Goal: Transaction & Acquisition: Purchase product/service

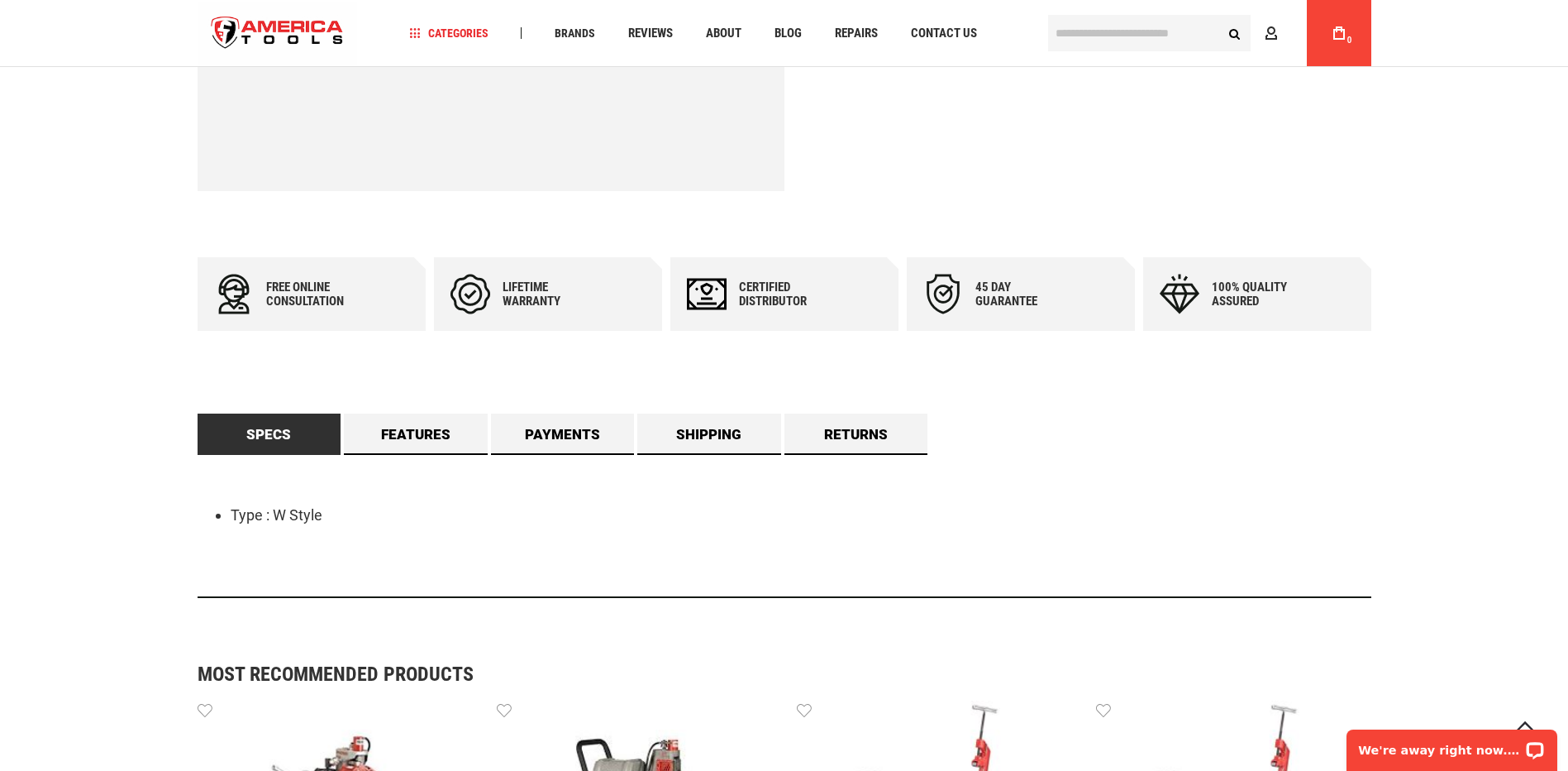
scroll to position [496, 0]
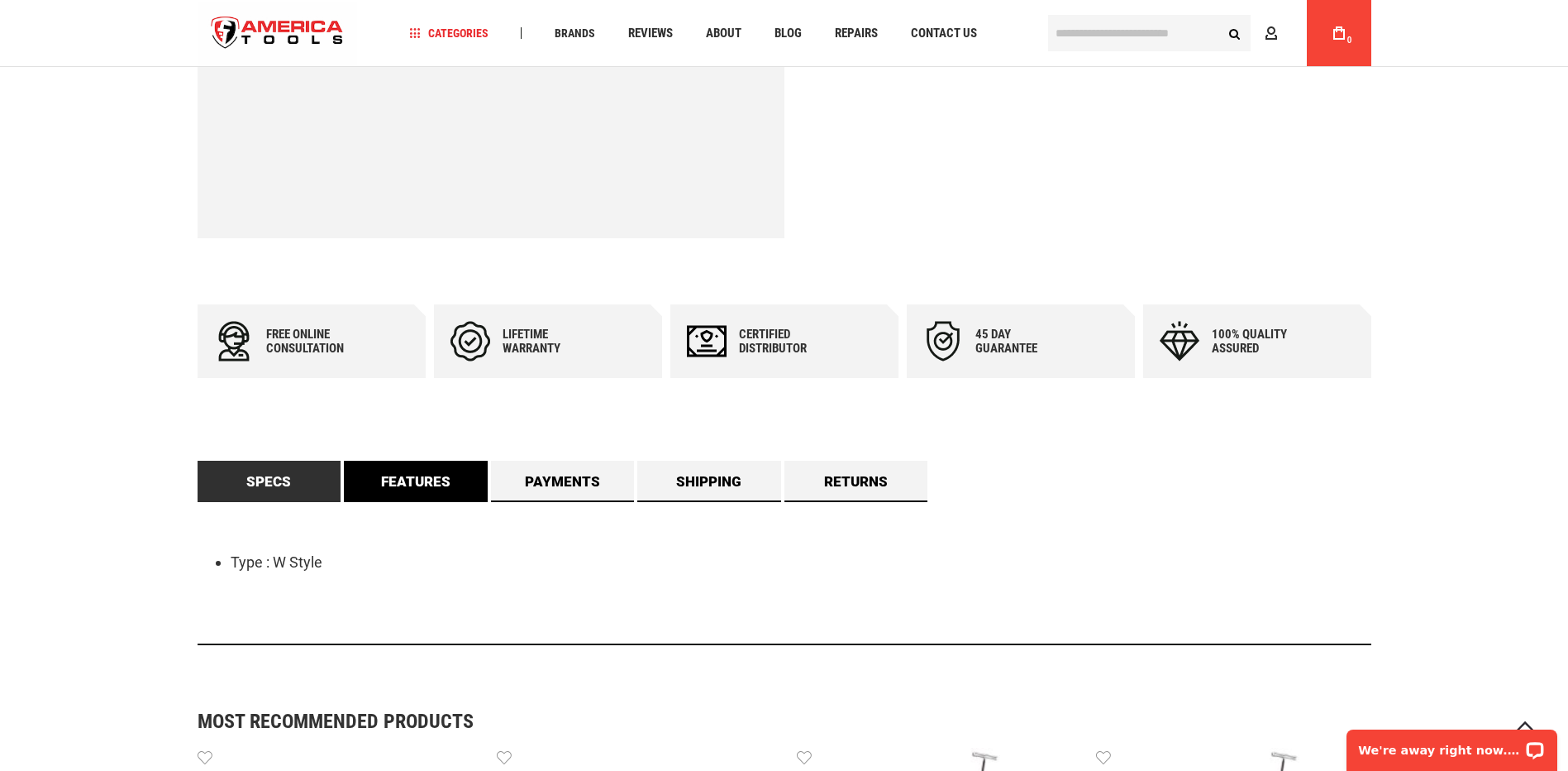
click at [415, 480] on link "Features" at bounding box center [416, 481] width 144 height 41
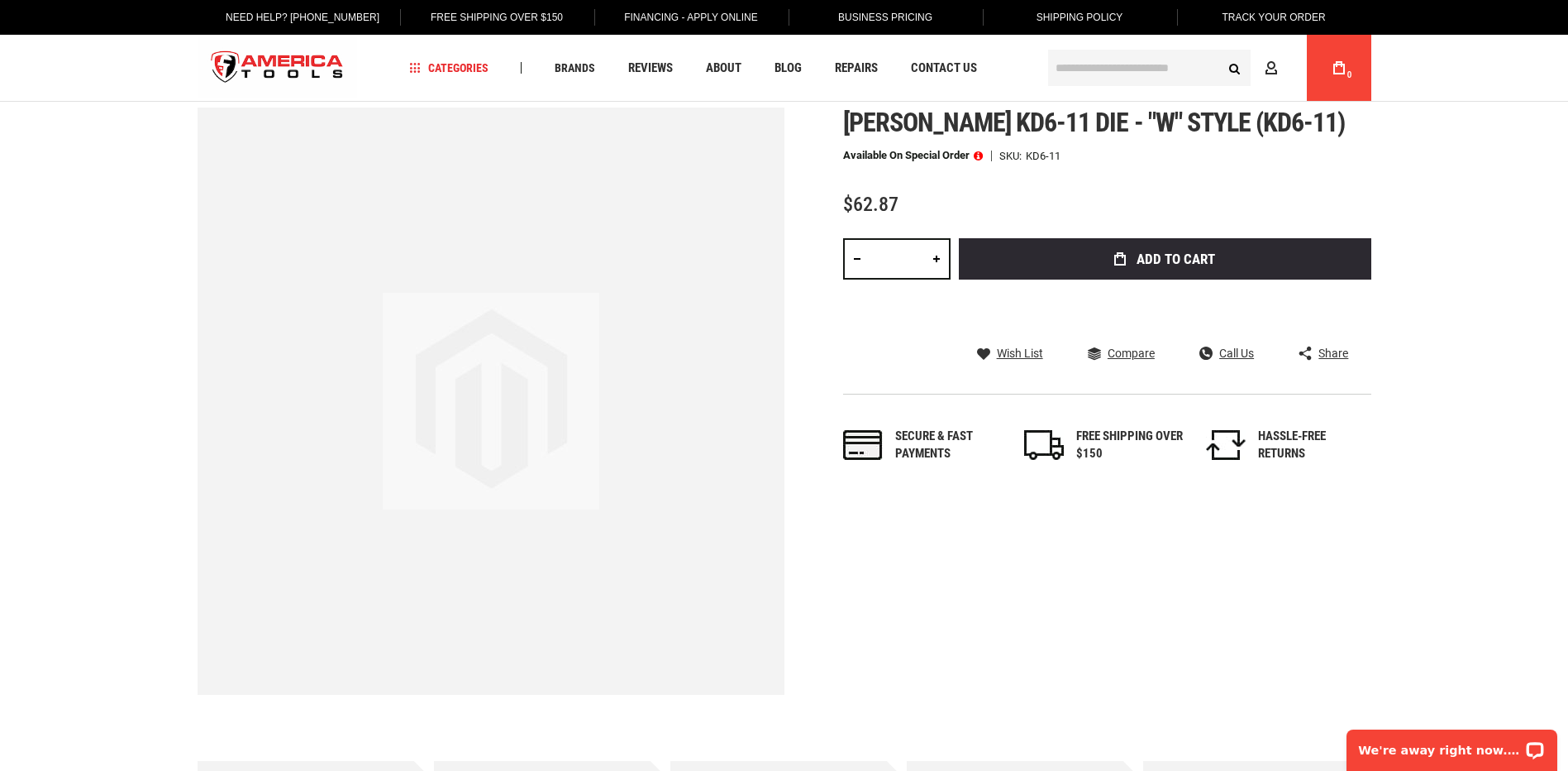
scroll to position [0, 0]
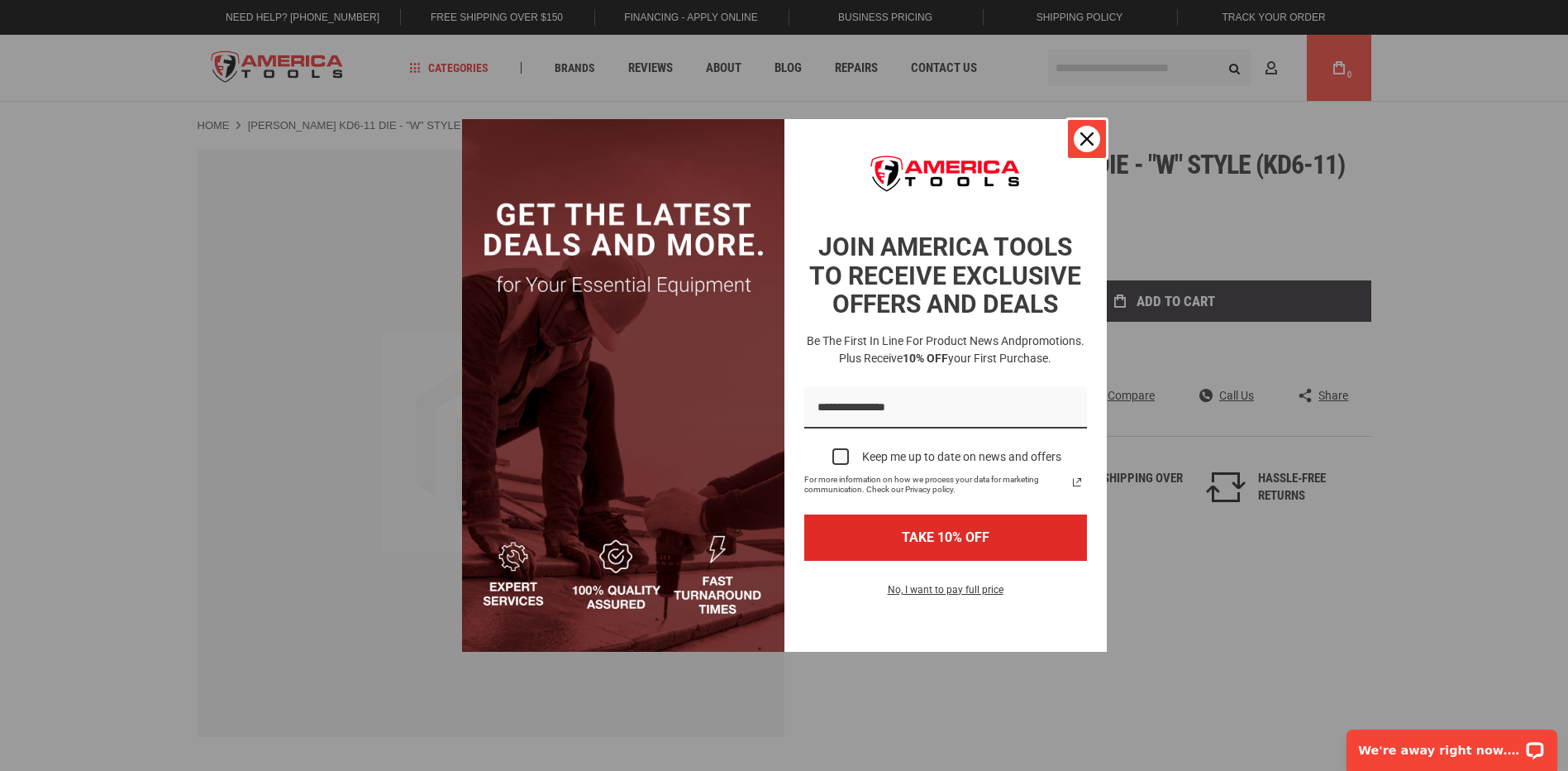
click at [1079, 136] on div "Close" at bounding box center [1087, 139] width 27 height 27
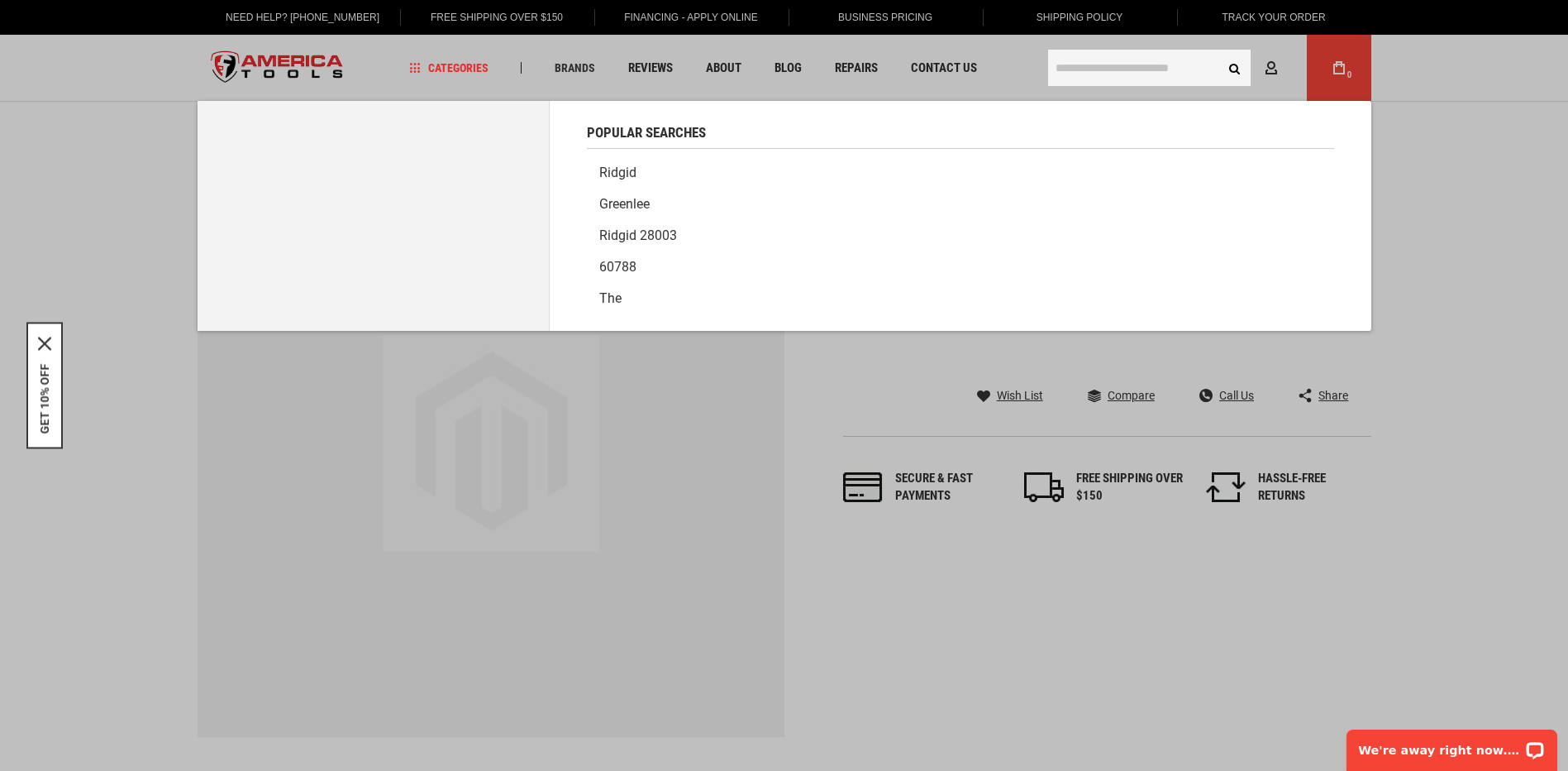
paste input "**********"
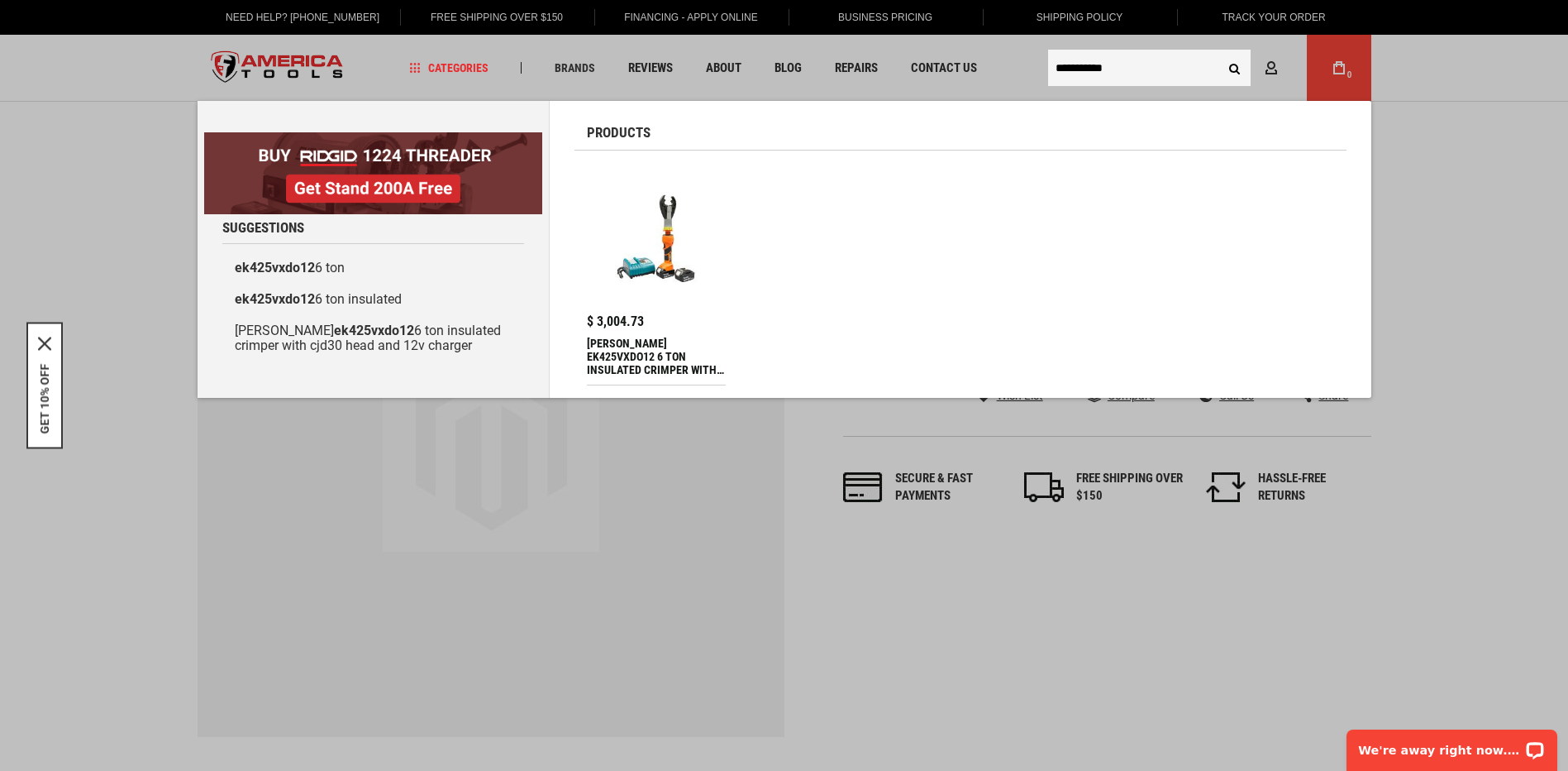
type input "**********"
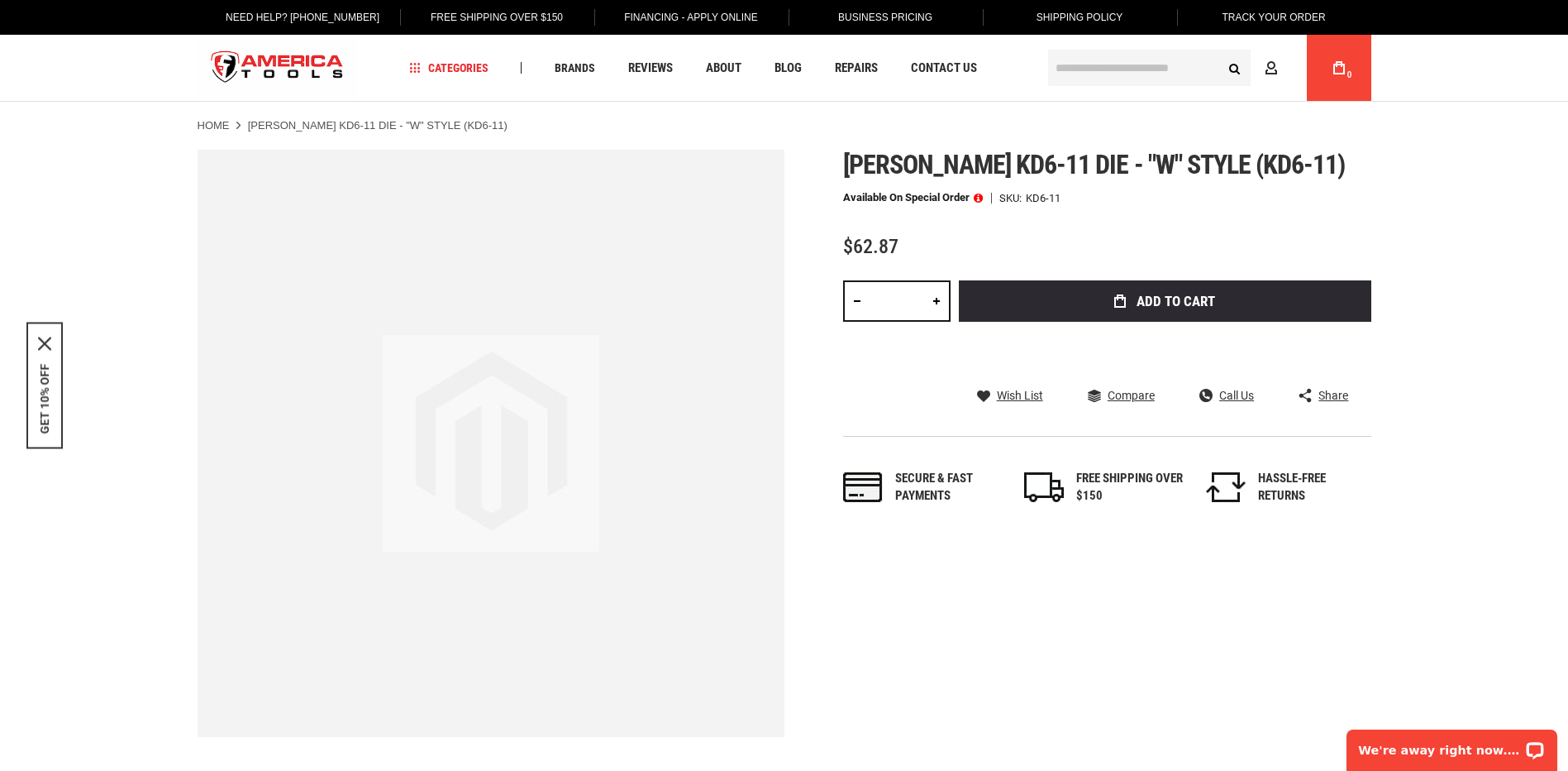
click at [416, 130] on strong "GREENLEE KD6-11 DIE - "W" STYLE (KD6-11)" at bounding box center [378, 126] width 260 height 12
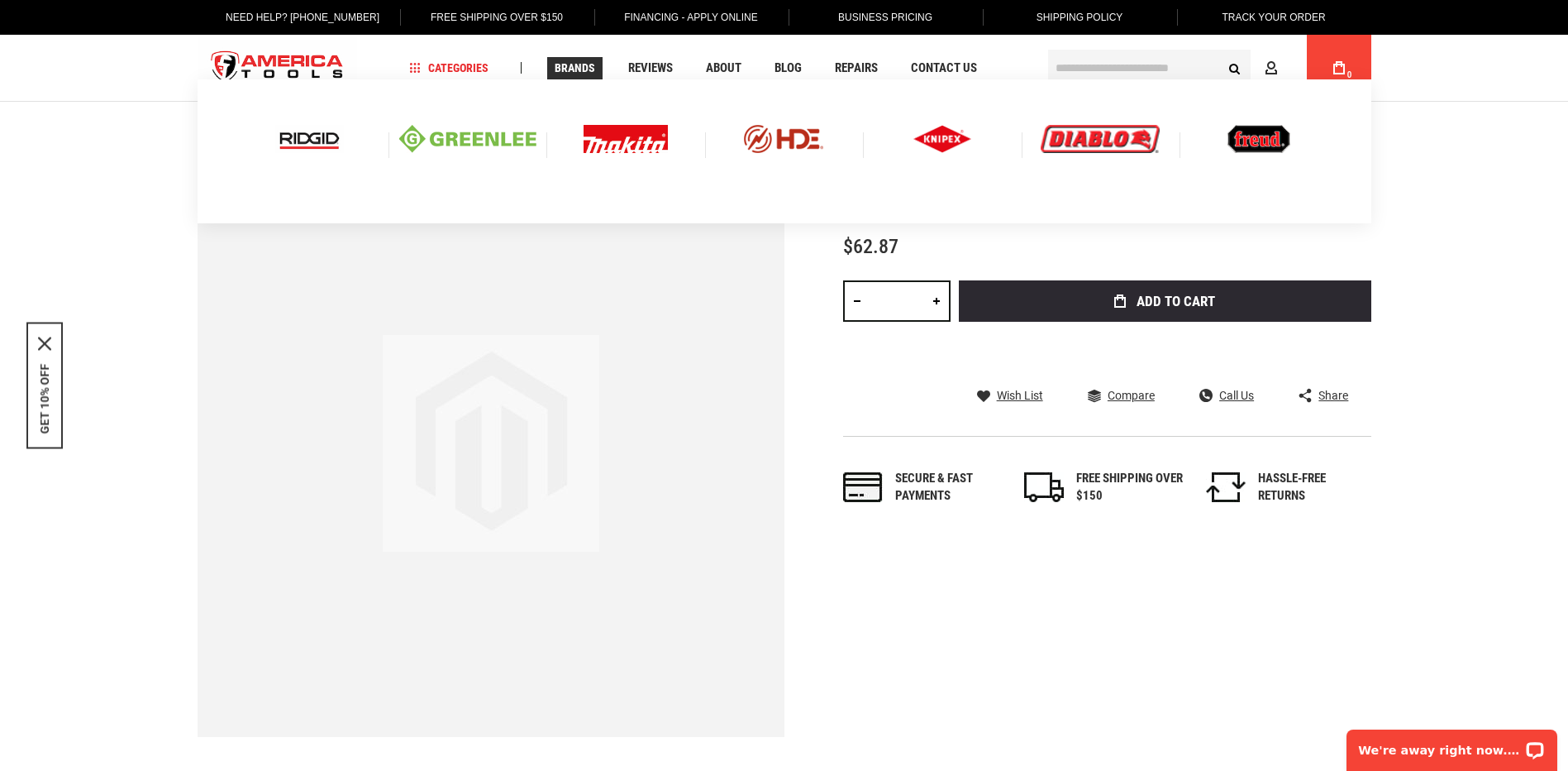
click at [467, 134] on img at bounding box center [468, 139] width 137 height 28
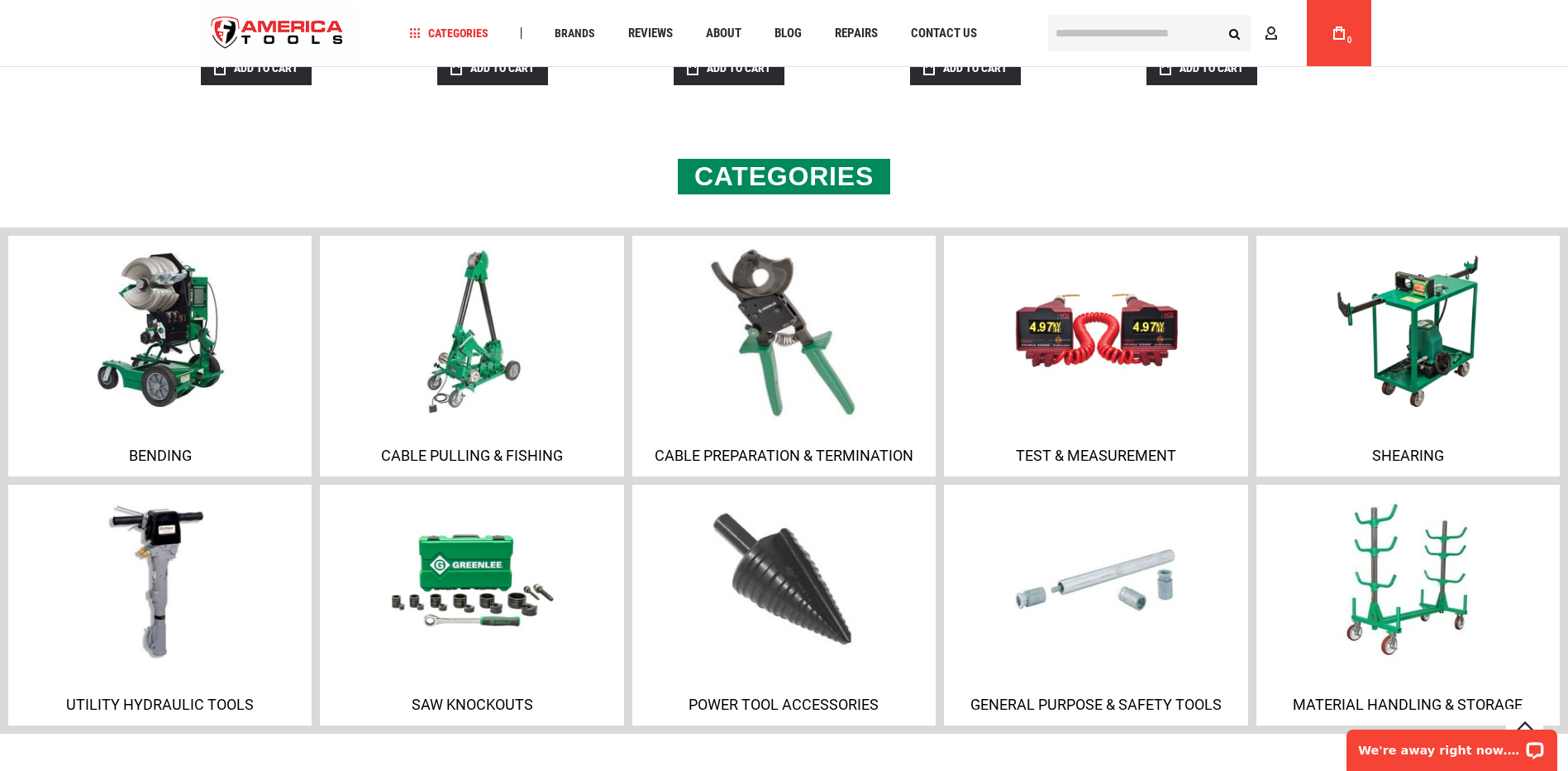
click at [806, 416] on img at bounding box center [783, 330] width 179 height 179
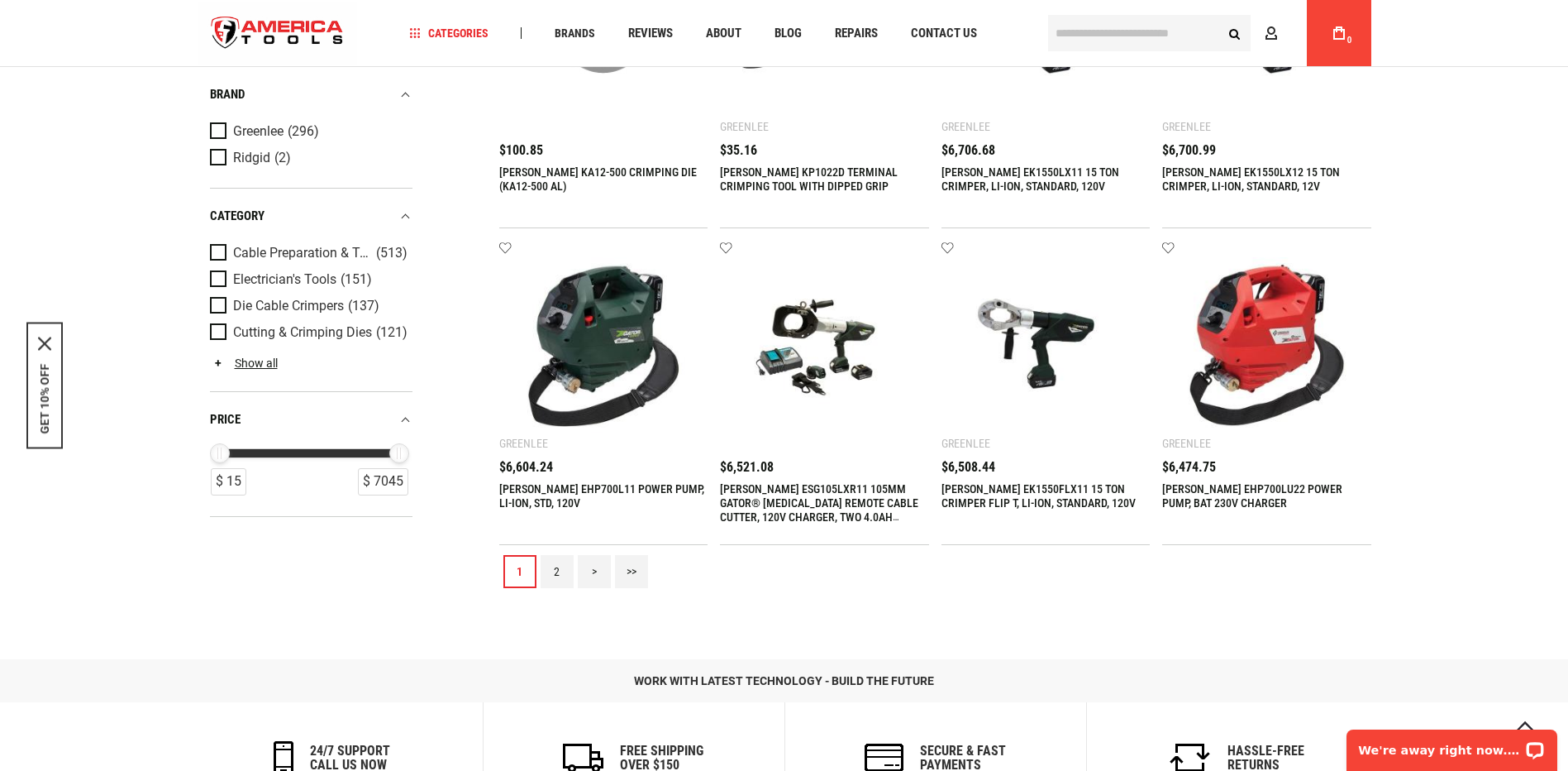
scroll to position [1571, 0]
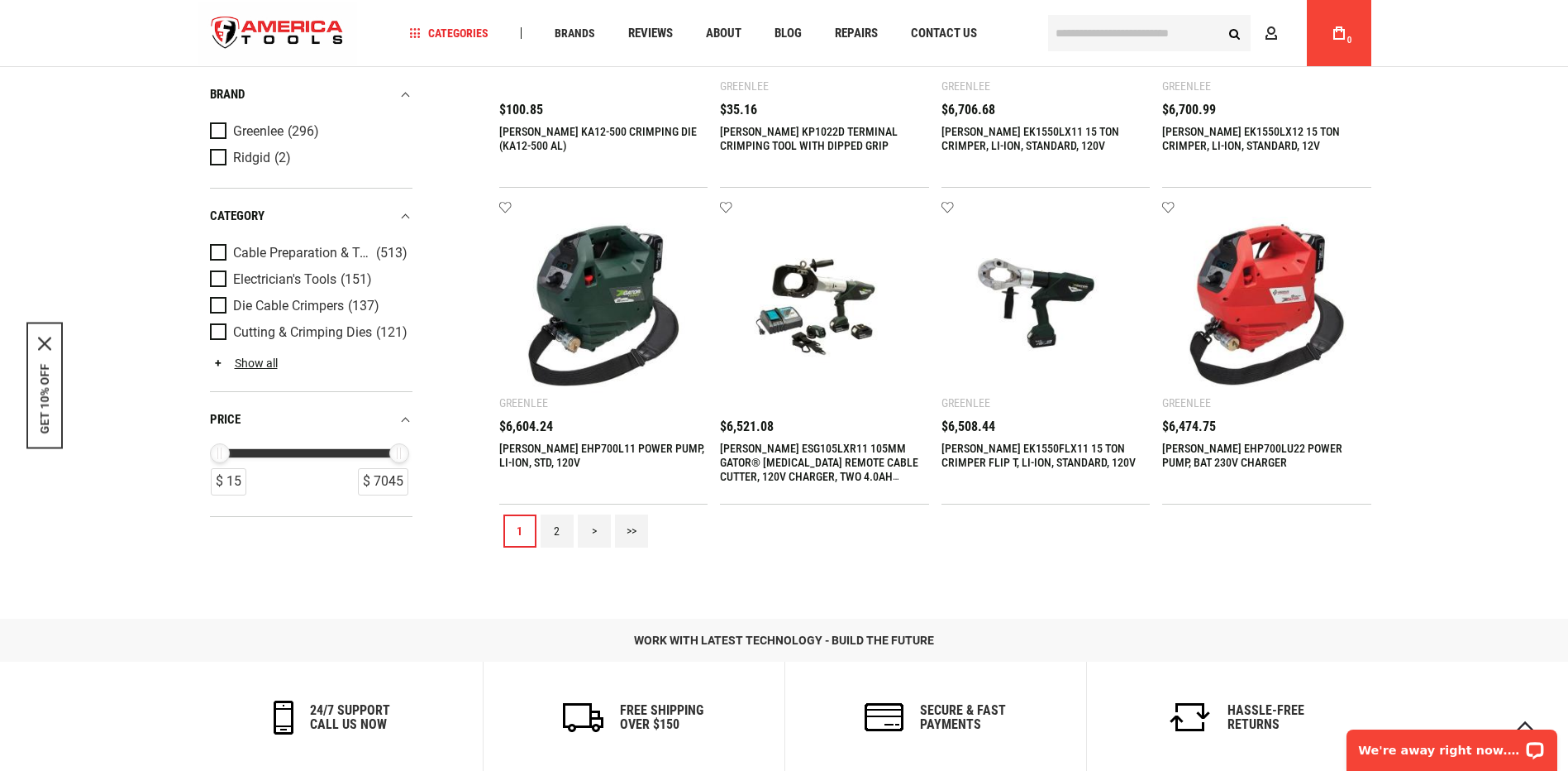
click at [555, 540] on link "2" at bounding box center [557, 531] width 33 height 33
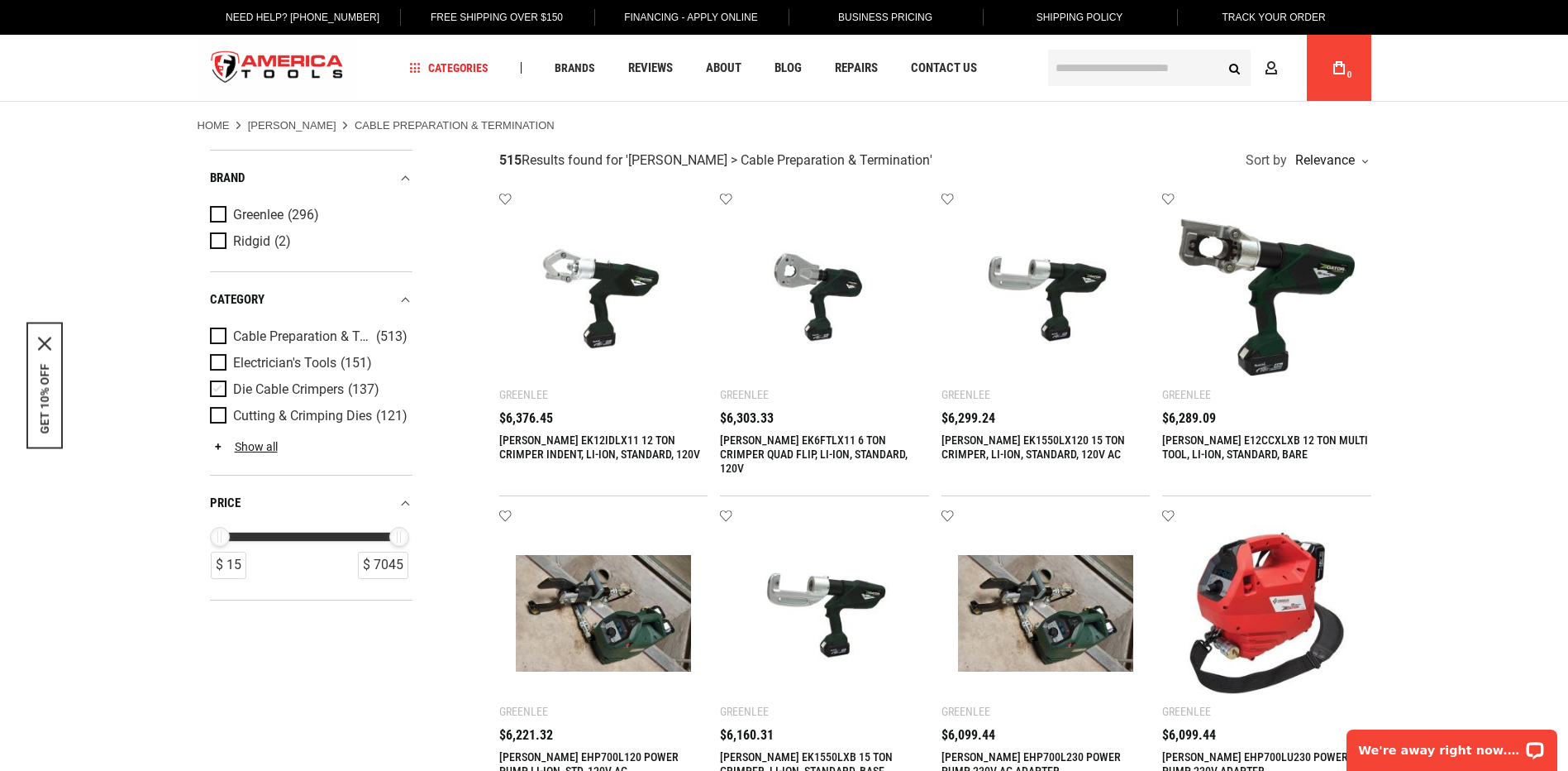
click at [310, 387] on span "Die Cable Crimpers" at bounding box center [288, 389] width 110 height 15
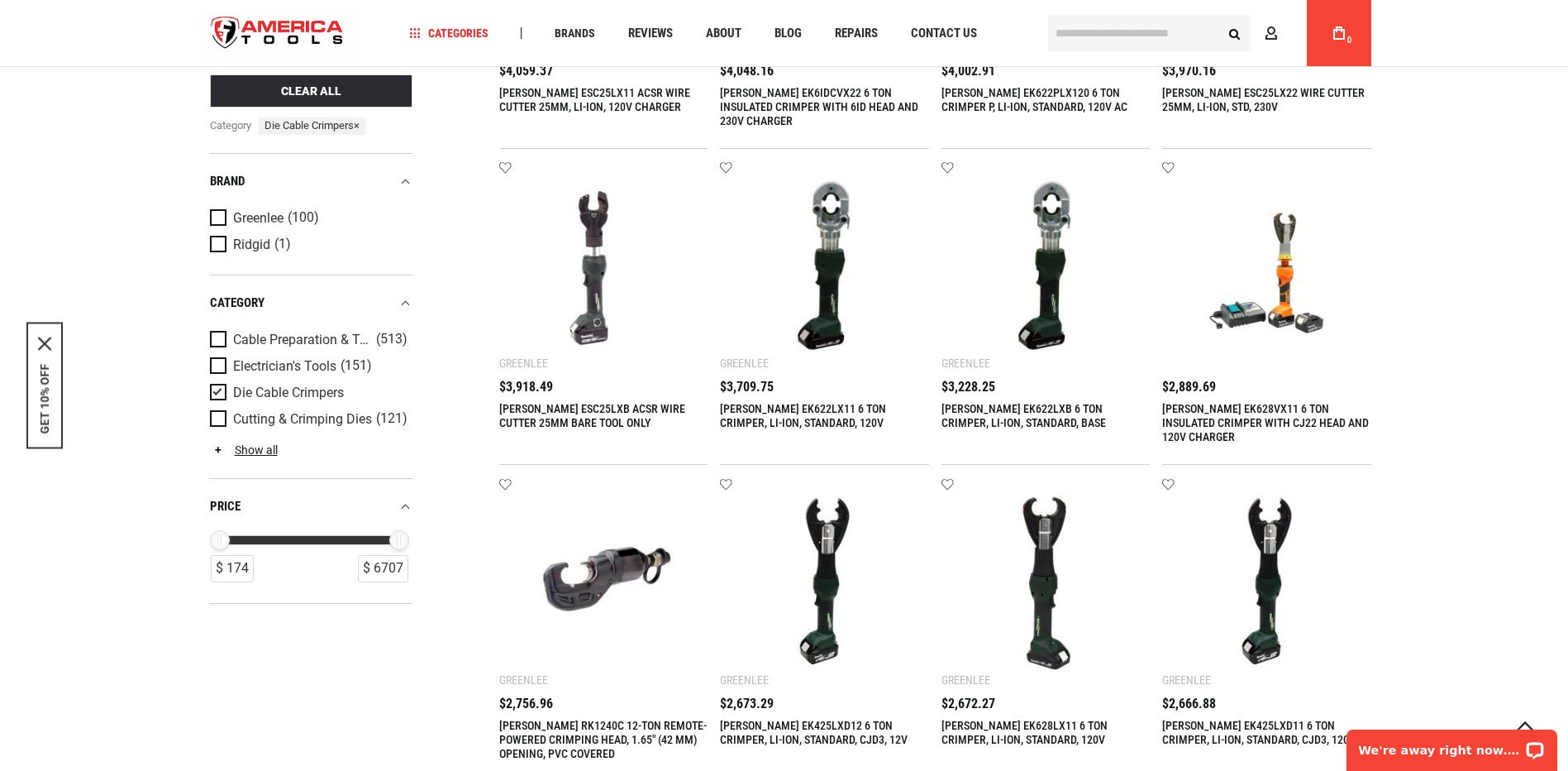
scroll to position [1323, 0]
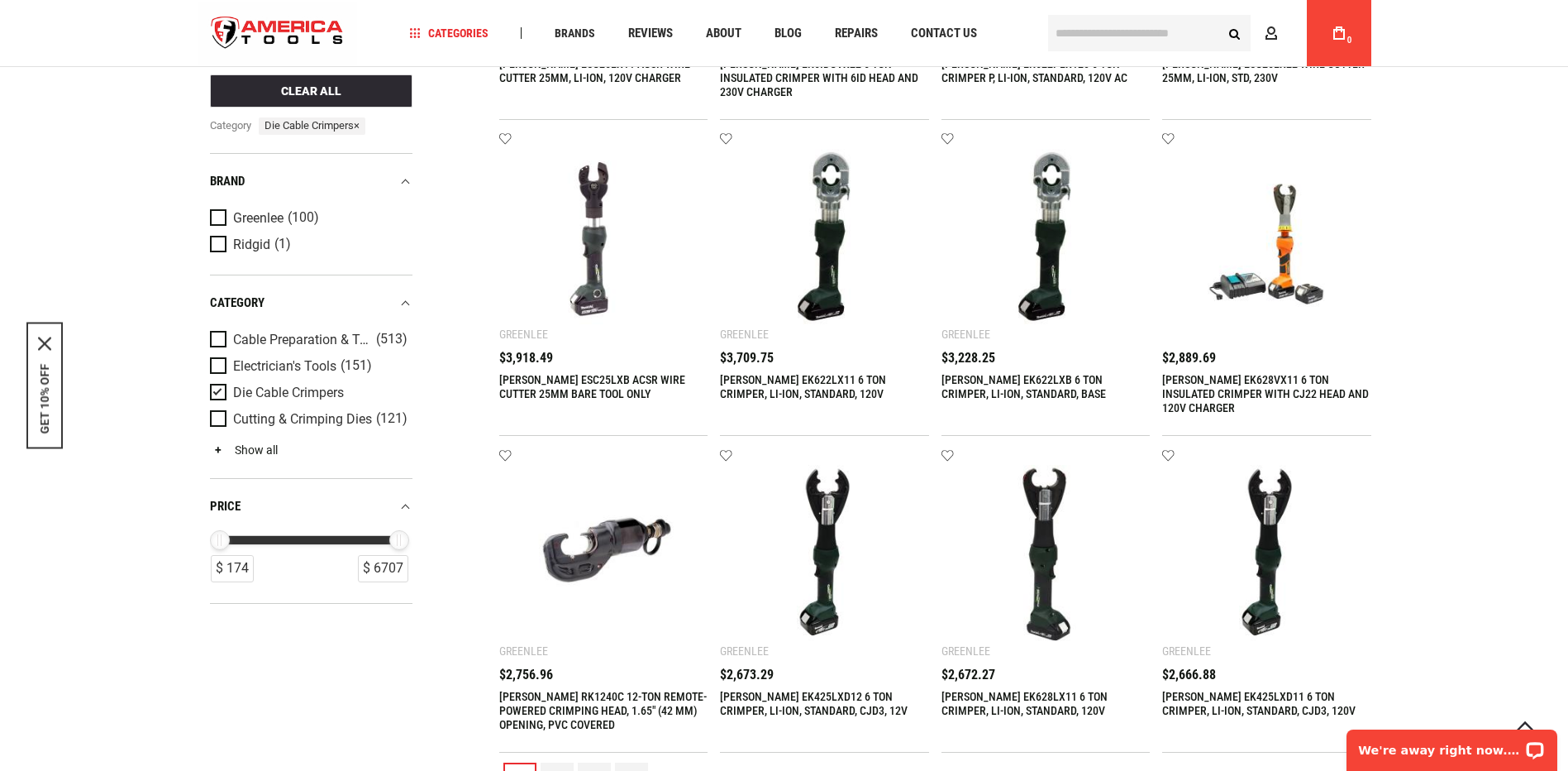
click at [267, 447] on link "Show all" at bounding box center [244, 450] width 68 height 13
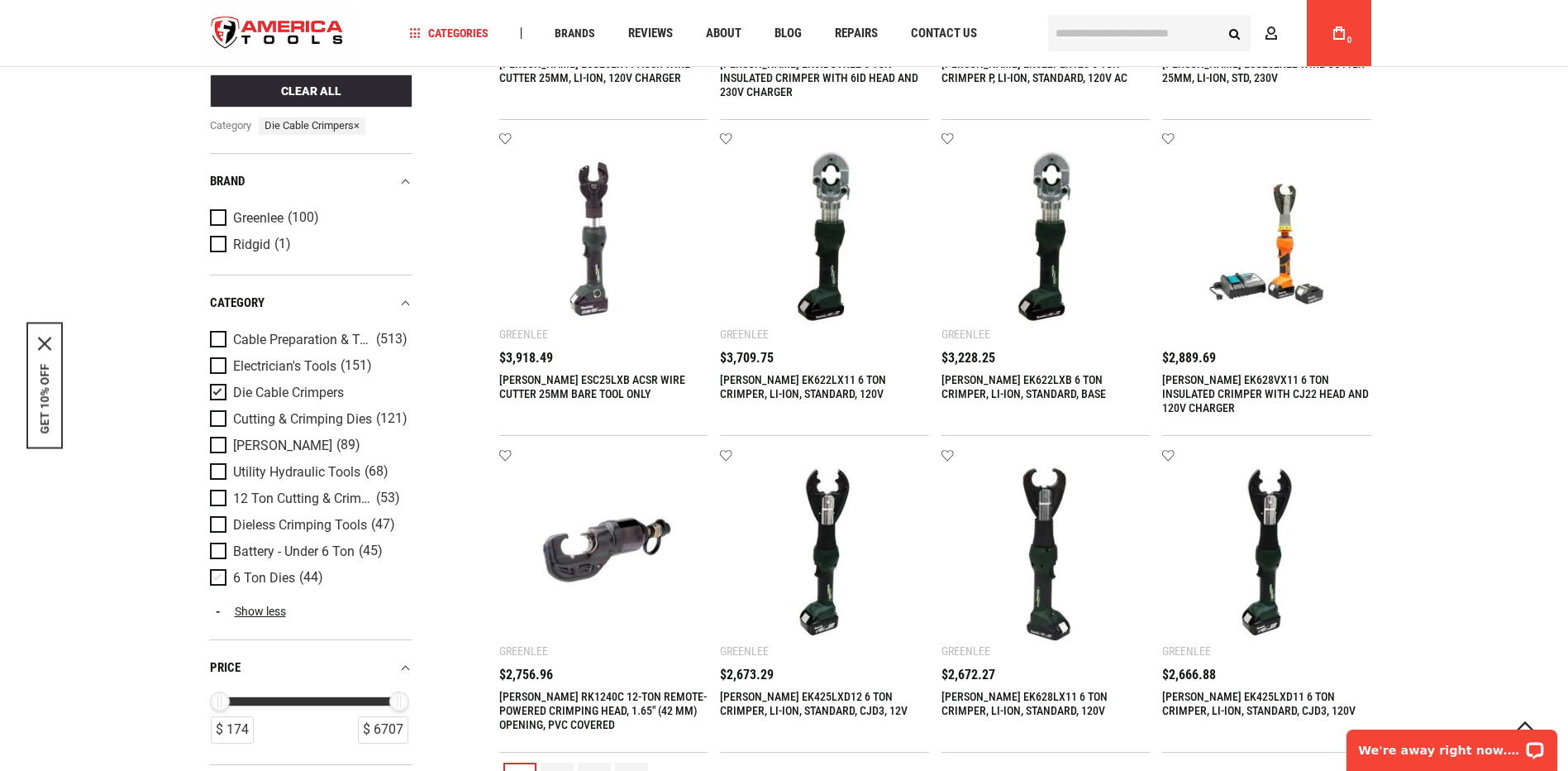
click at [279, 573] on span "6 Ton Dies" at bounding box center [264, 578] width 62 height 15
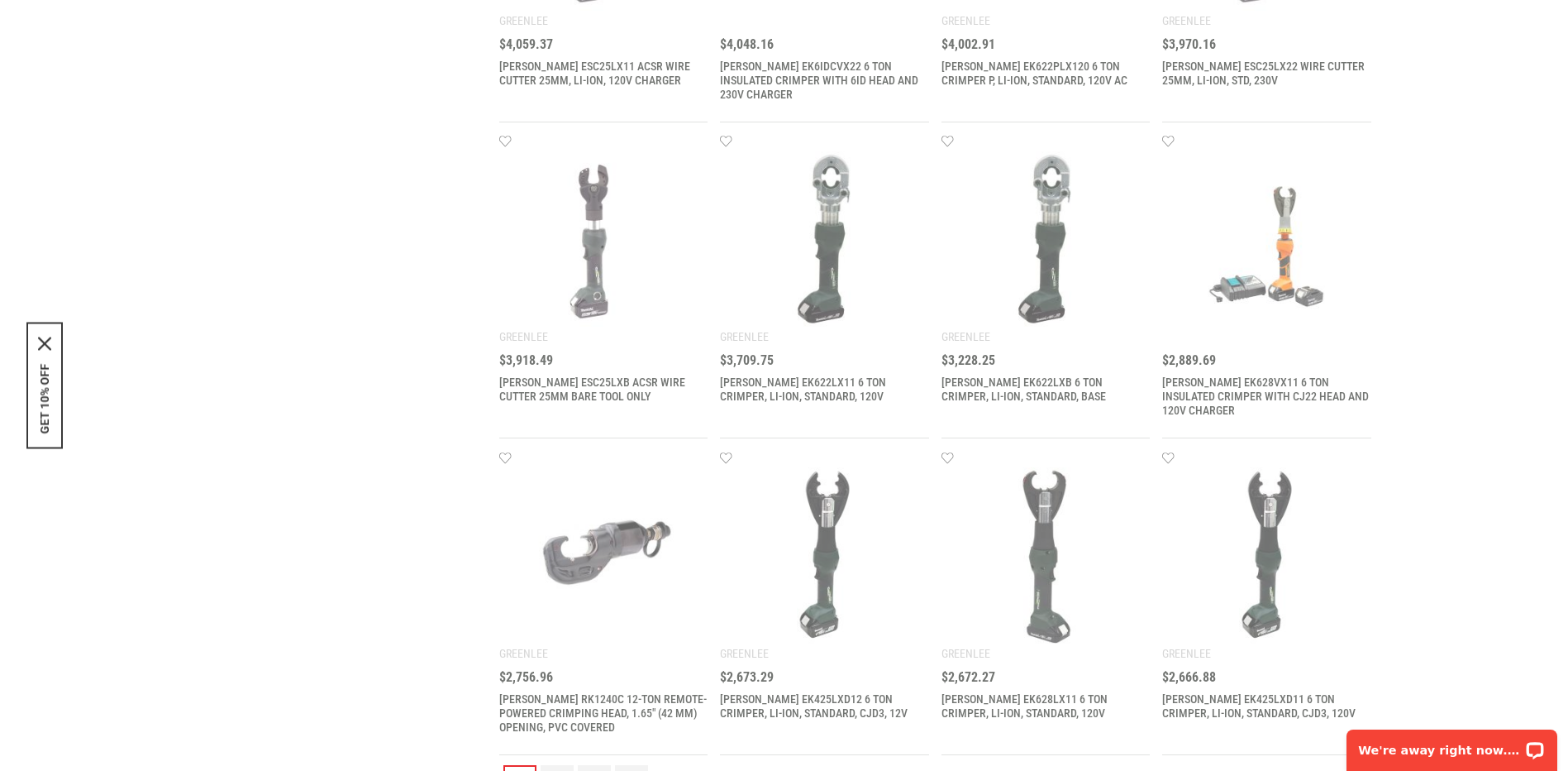
scroll to position [0, 0]
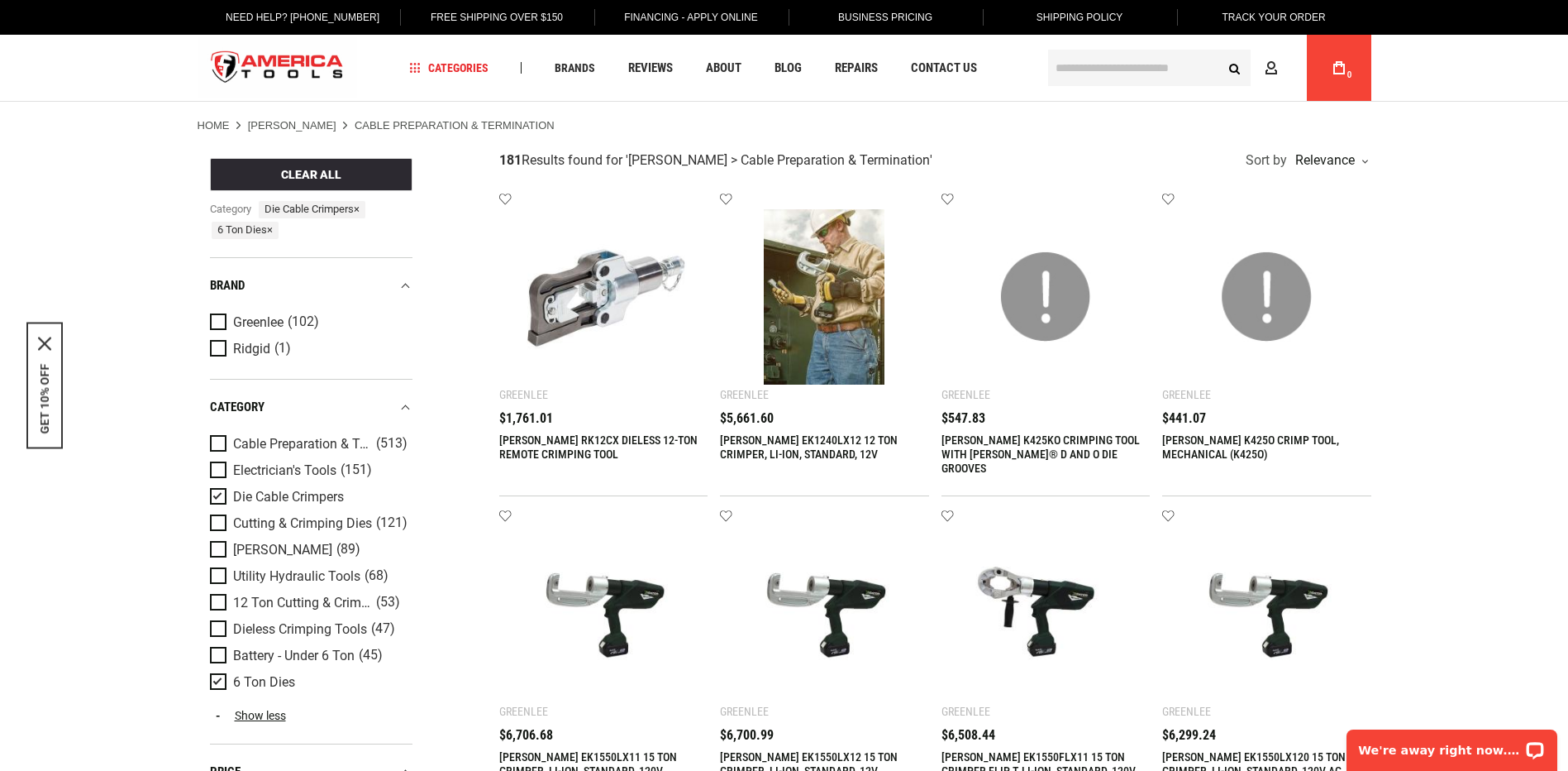
click at [301, 494] on span "Die Cable Crimpers" at bounding box center [288, 497] width 110 height 15
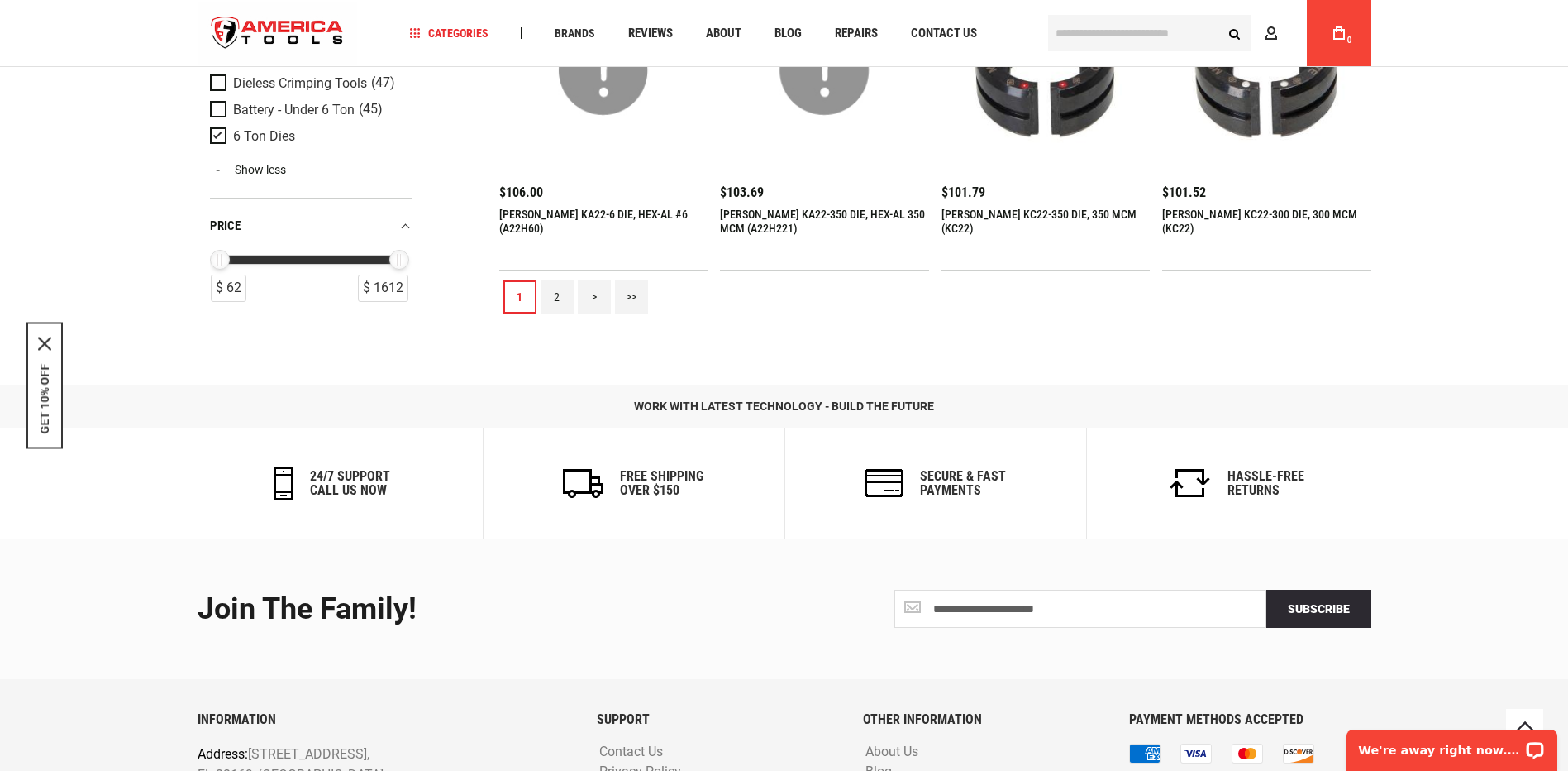
scroll to position [1792, 0]
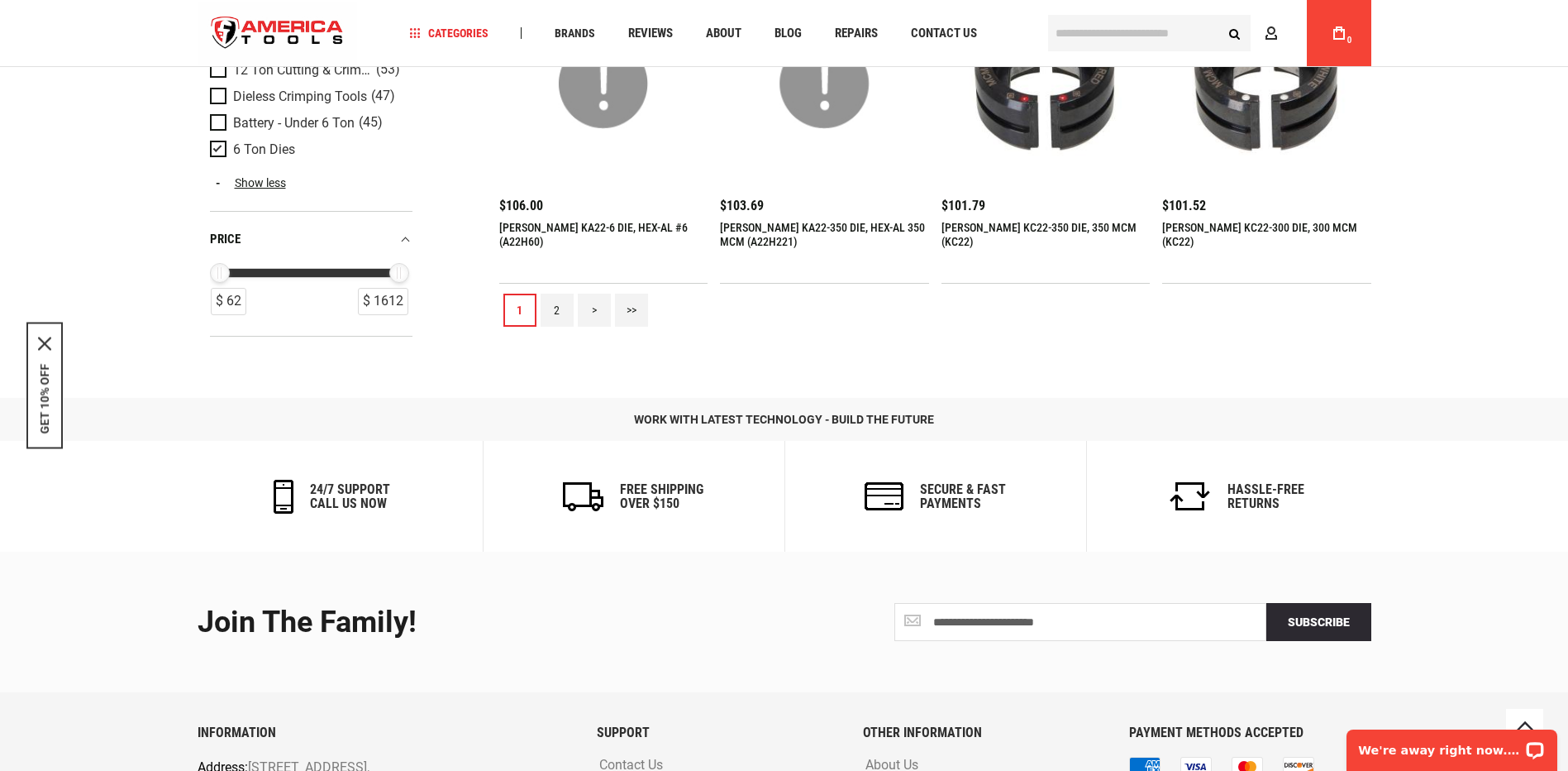
click at [560, 294] on link "2" at bounding box center [557, 310] width 33 height 33
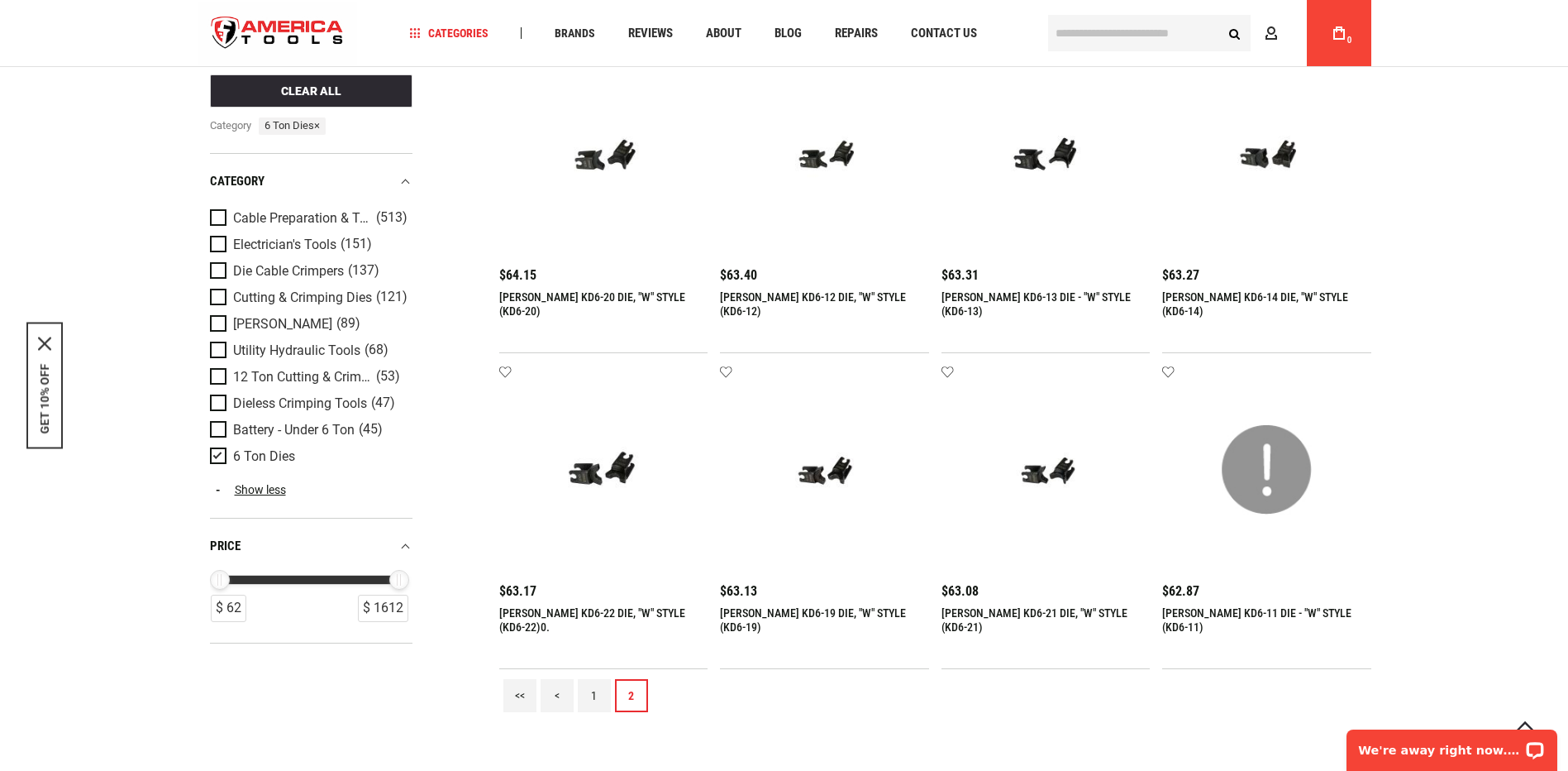
scroll to position [1158, 0]
